Goal: Task Accomplishment & Management: Use online tool/utility

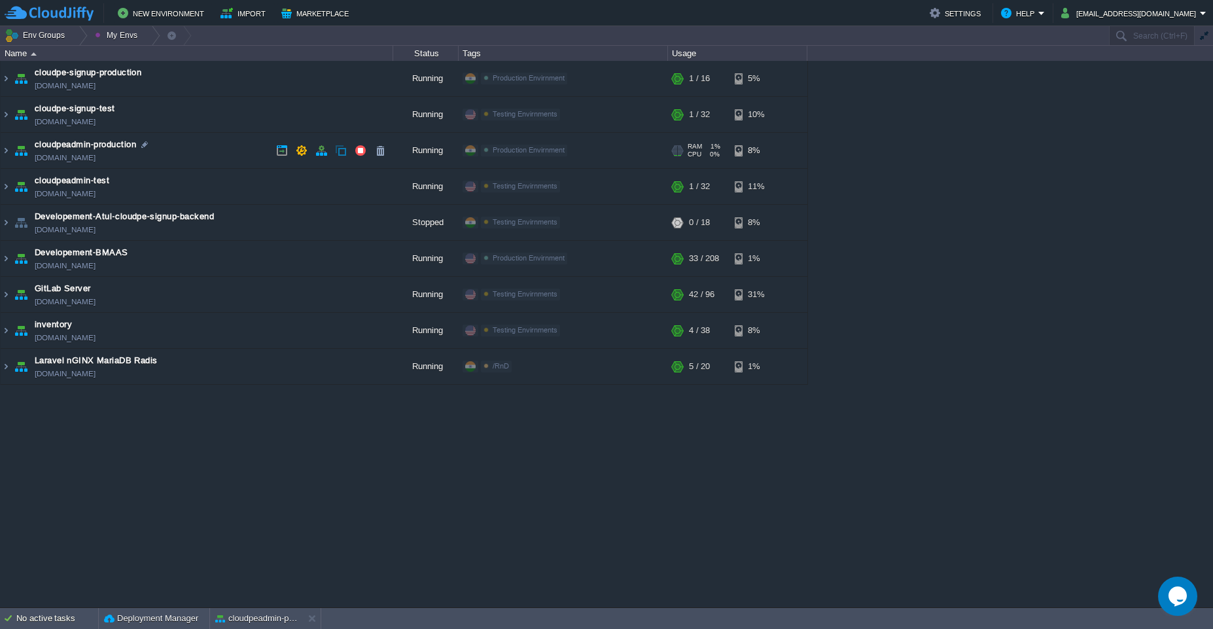
click at [197, 153] on td "cloudpeadmin-production [DOMAIN_NAME]" at bounding box center [197, 151] width 393 height 36
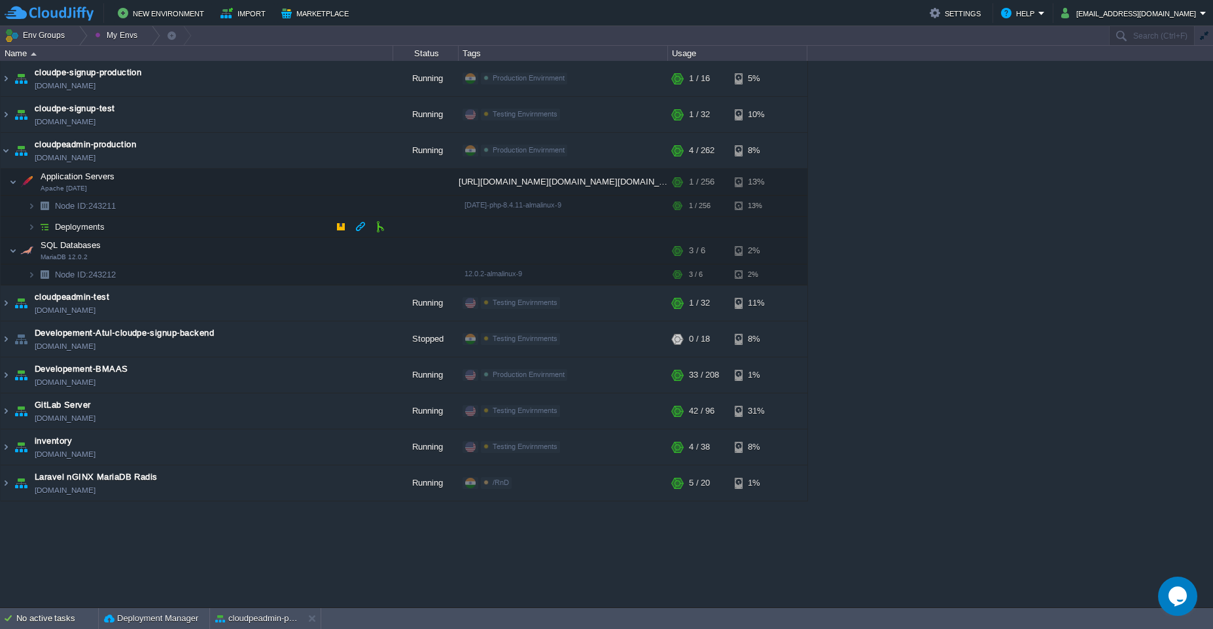
click at [205, 223] on td "Deployments" at bounding box center [197, 227] width 393 height 21
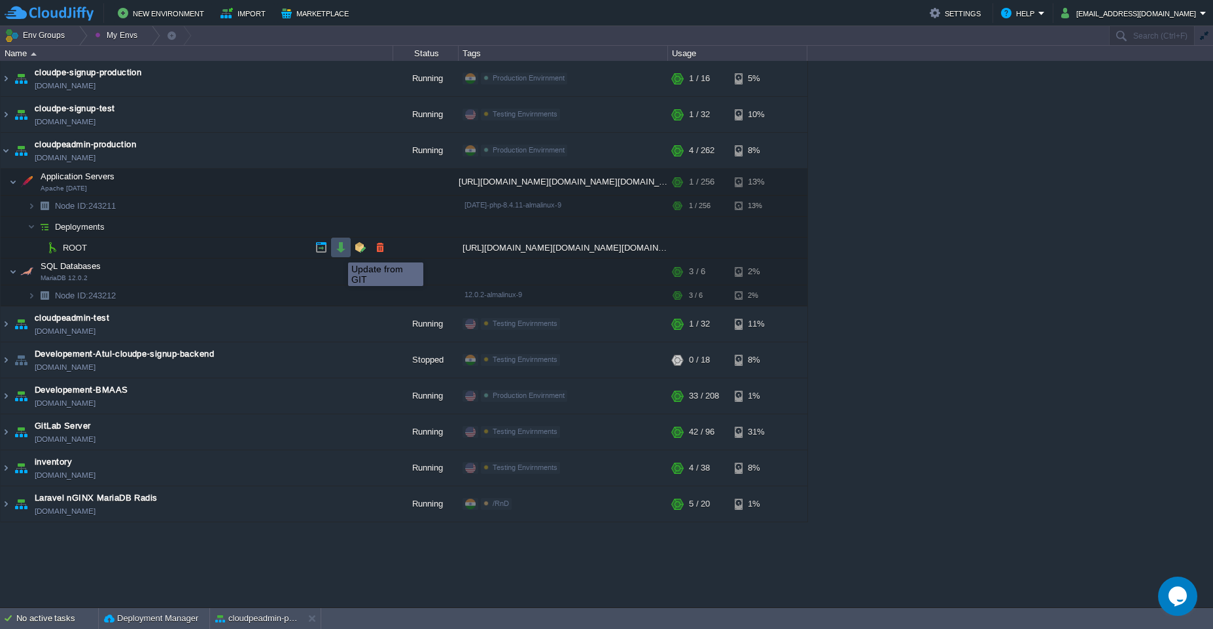
click at [338, 251] on button "button" at bounding box center [341, 247] width 12 height 12
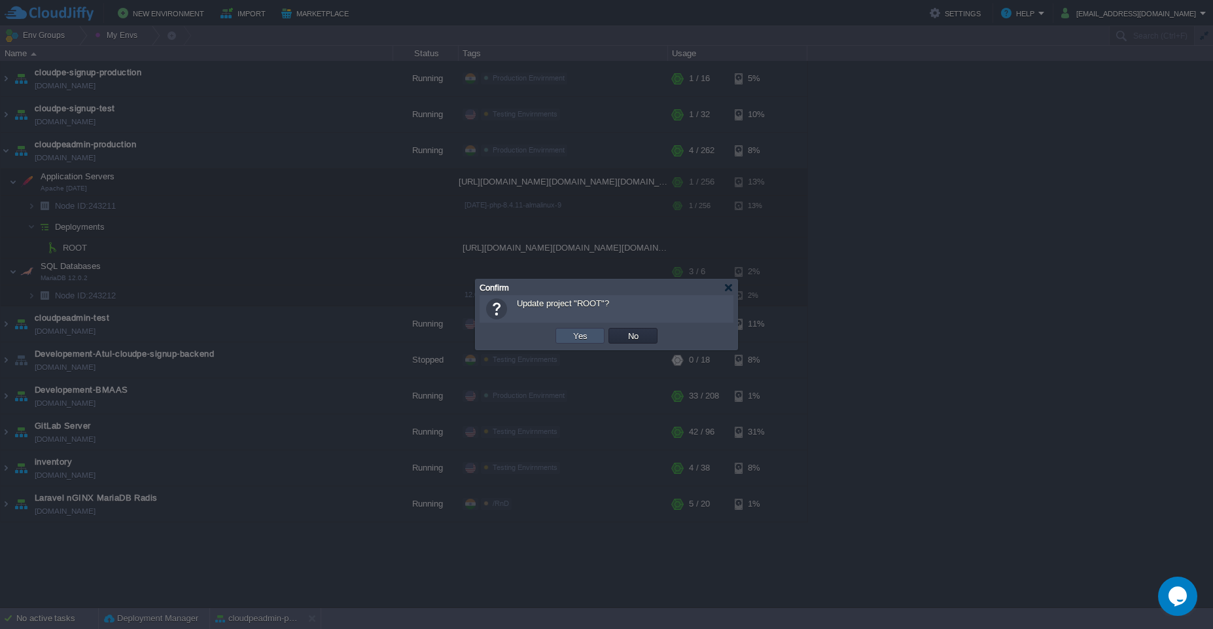
click at [582, 338] on button "Yes" at bounding box center [580, 336] width 22 height 12
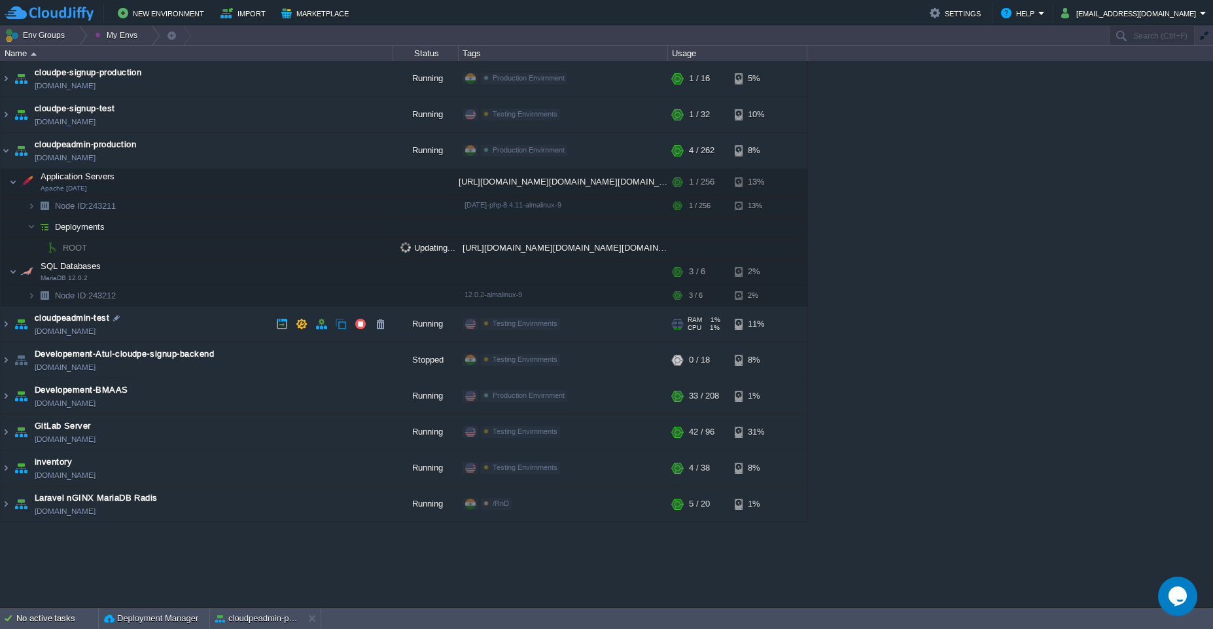
click at [227, 324] on td "cloudpeadmin-test [DOMAIN_NAME]" at bounding box center [197, 324] width 393 height 36
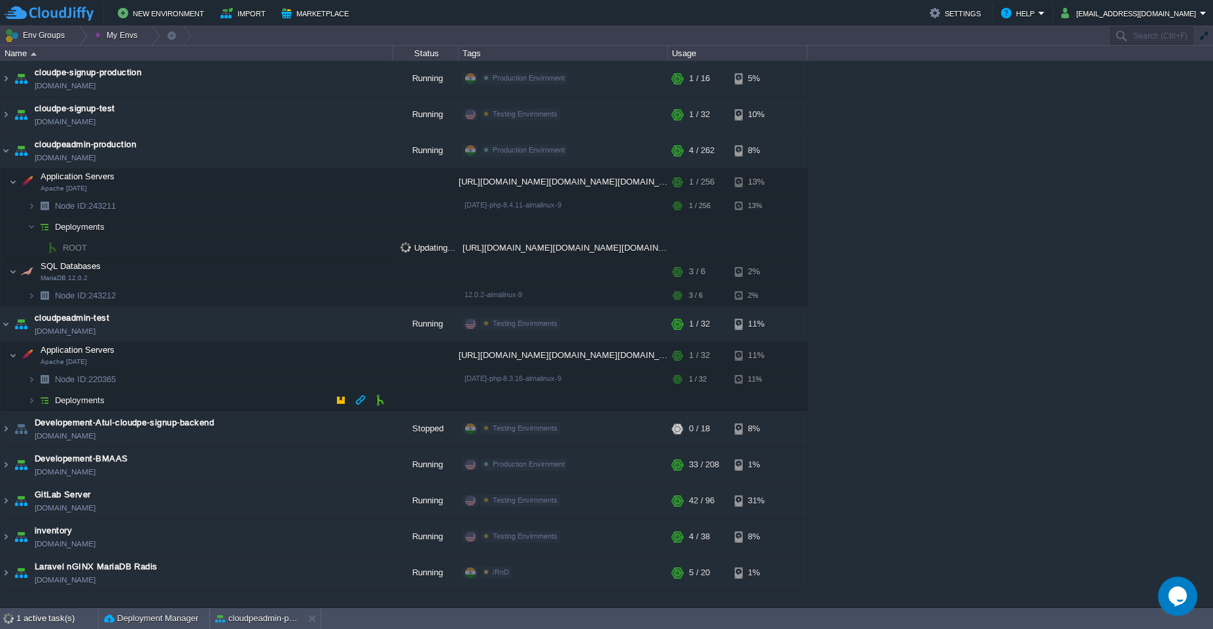
click at [260, 396] on td "Deployments" at bounding box center [197, 400] width 393 height 21
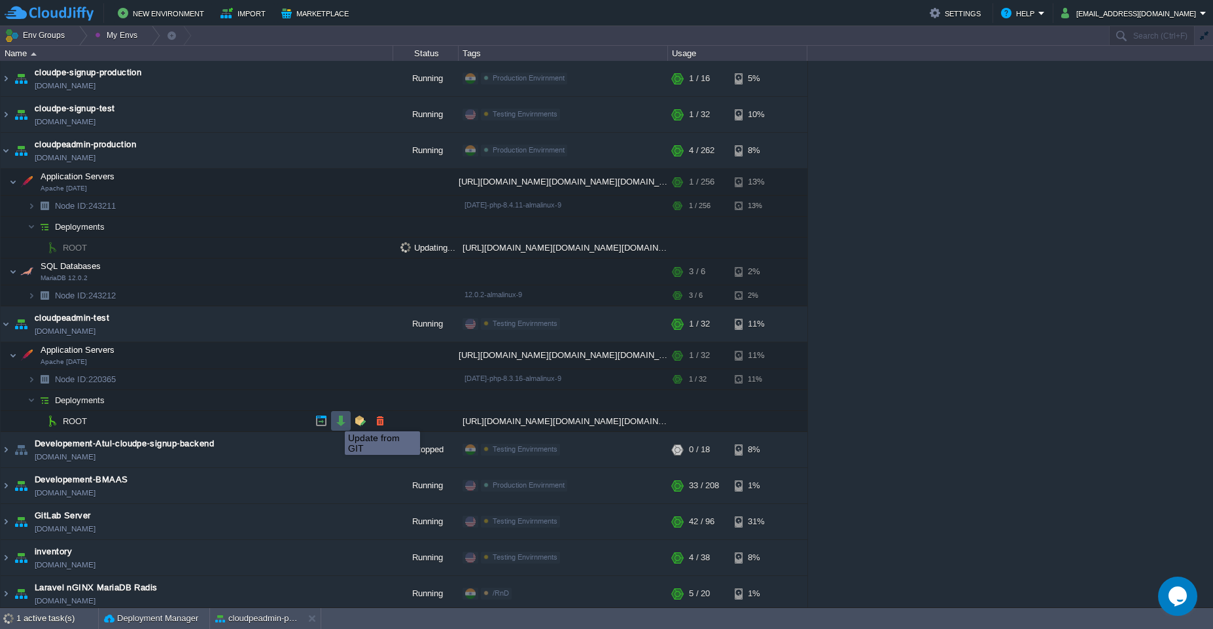
click at [335, 419] on button "button" at bounding box center [341, 421] width 12 height 12
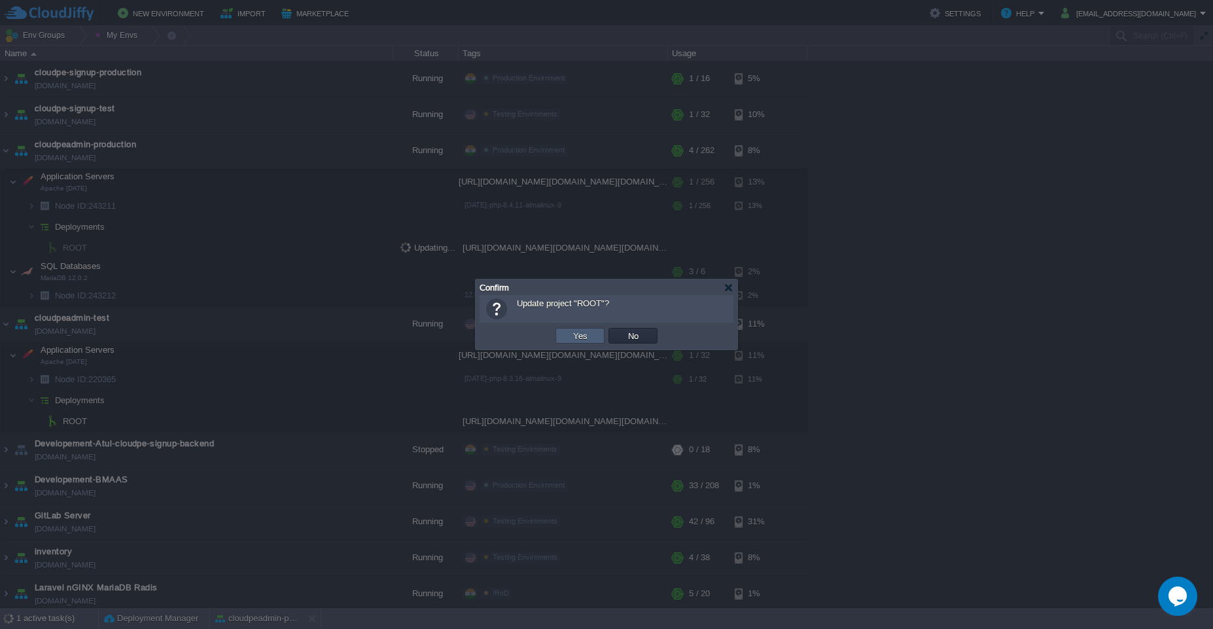
click at [579, 338] on button "Yes" at bounding box center [580, 336] width 22 height 12
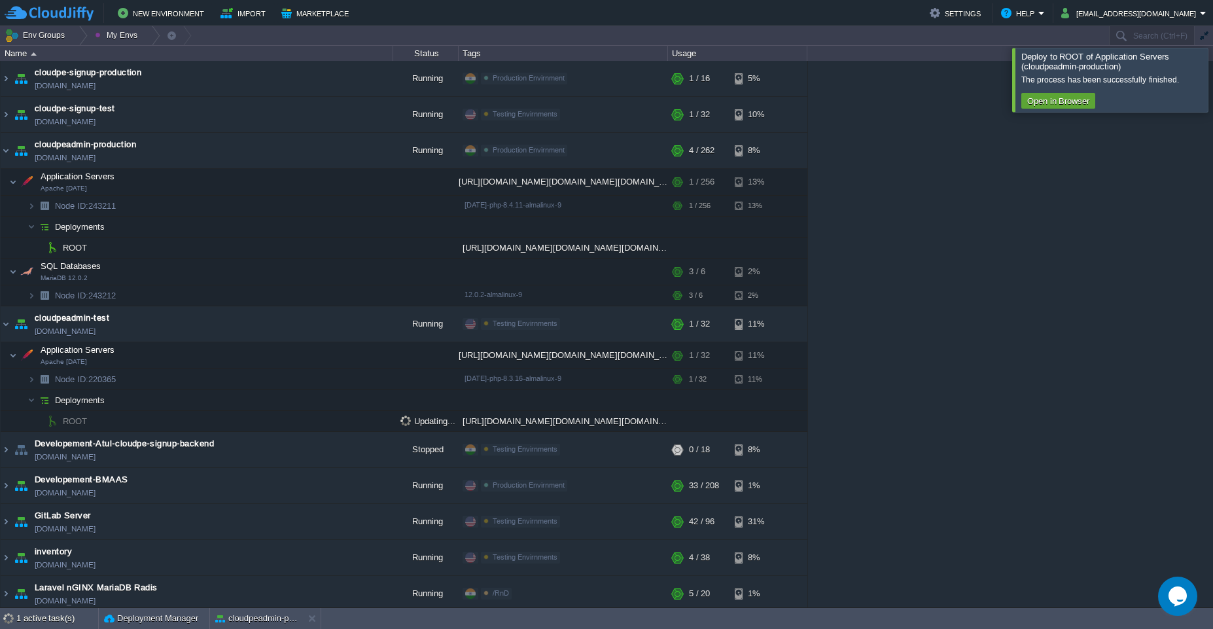
click at [1213, 80] on div at bounding box center [1229, 79] width 0 height 63
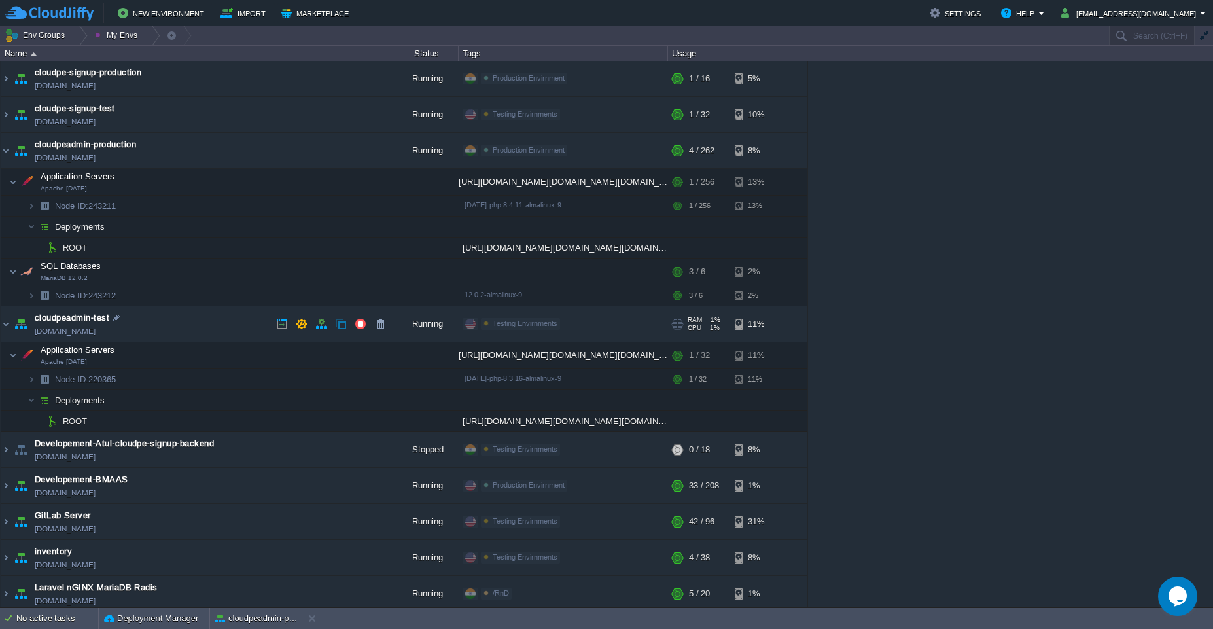
click at [211, 327] on td "cloudpeadmin-test [DOMAIN_NAME]" at bounding box center [197, 324] width 393 height 36
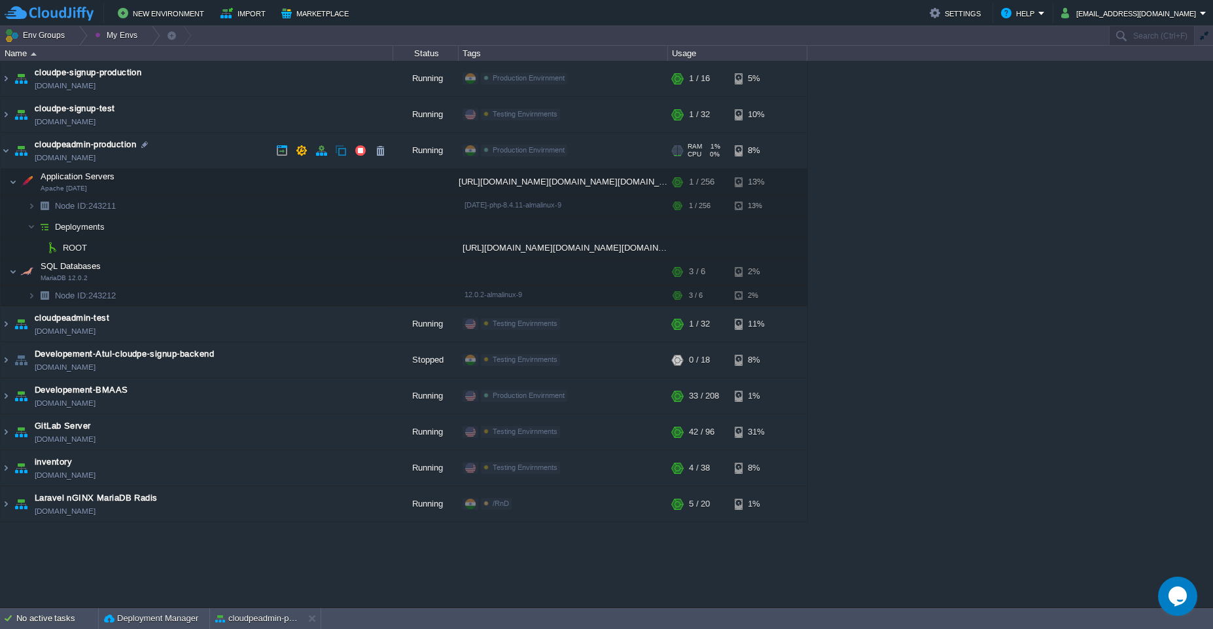
click at [226, 142] on td "cloudpeadmin-production [DOMAIN_NAME]" at bounding box center [197, 151] width 393 height 36
